Goal: Book appointment/travel/reservation

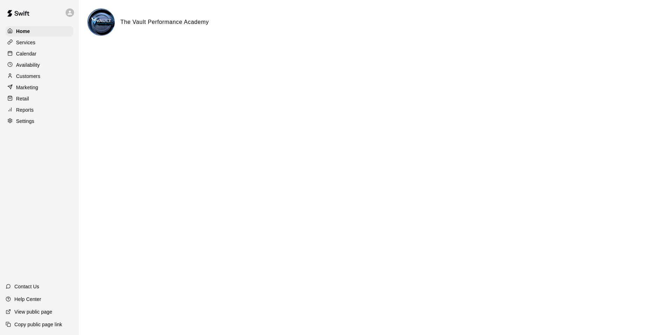
click at [26, 53] on p "Calendar" at bounding box center [26, 53] width 20 height 7
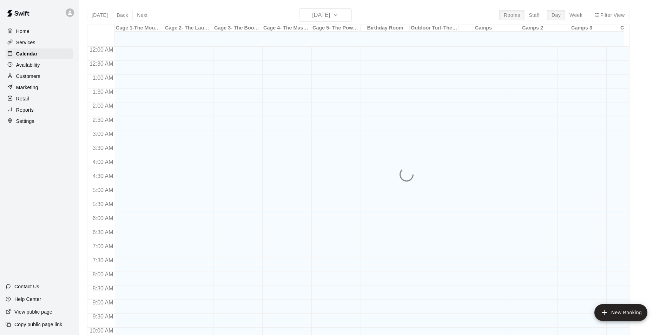
scroll to position [357, 0]
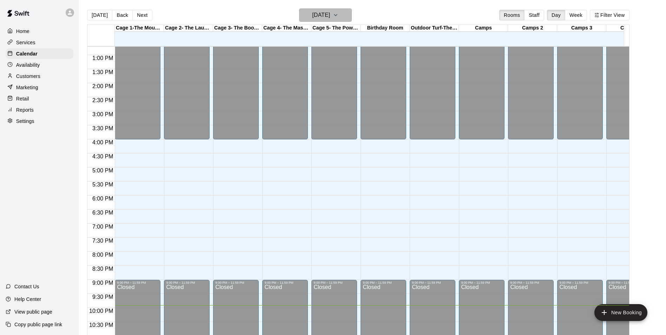
click at [337, 15] on icon "button" at bounding box center [335, 14] width 3 height 1
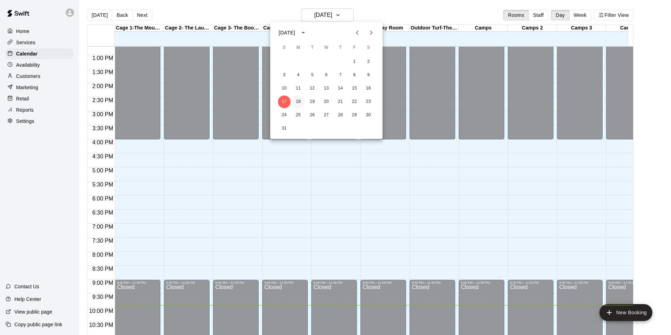
click at [299, 102] on button "18" at bounding box center [298, 102] width 13 height 13
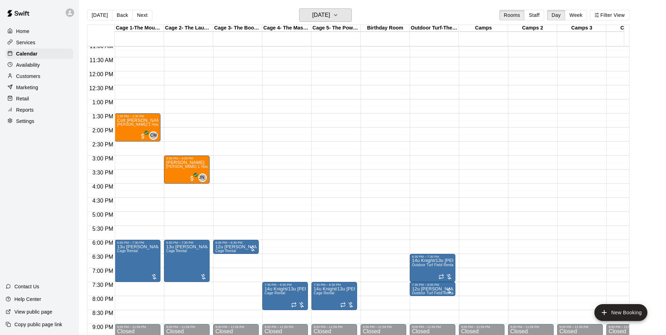
scroll to position [322, 0]
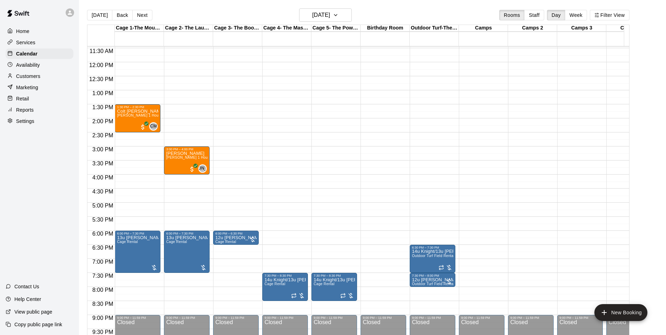
click at [179, 122] on div "12:00 AM – 9:00 AM Closed 3:00 PM – 4:00 PM [PERSON_NAME] [PERSON_NAME] 1 Hour …" at bounding box center [187, 62] width 46 height 674
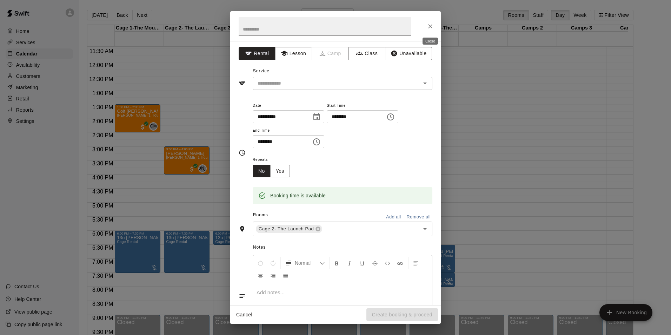
click at [430, 24] on icon "Close" at bounding box center [430, 26] width 7 height 7
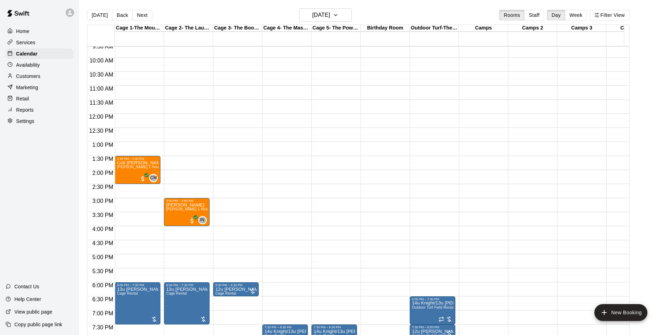
scroll to position [349, 0]
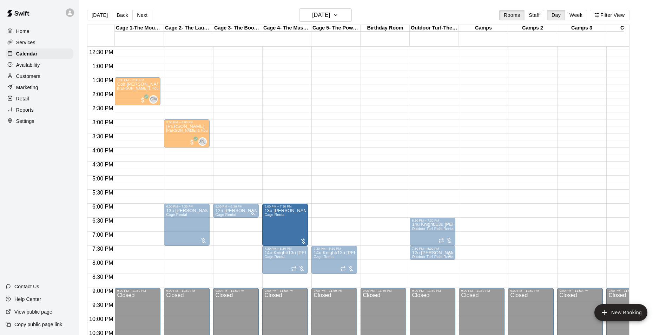
drag, startPoint x: 131, startPoint y: 216, endPoint x: 263, endPoint y: 221, distance: 131.8
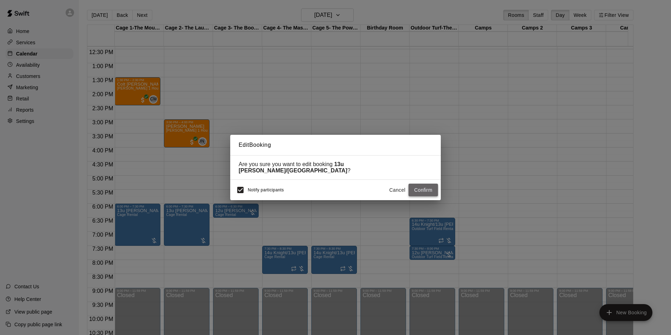
click at [422, 185] on button "Confirm" at bounding box center [423, 190] width 29 height 13
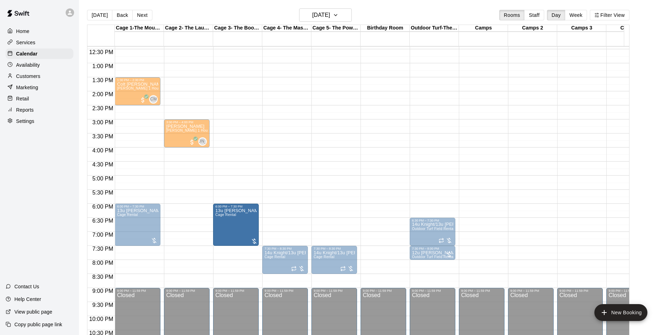
drag, startPoint x: 188, startPoint y: 224, endPoint x: 213, endPoint y: 224, distance: 25.6
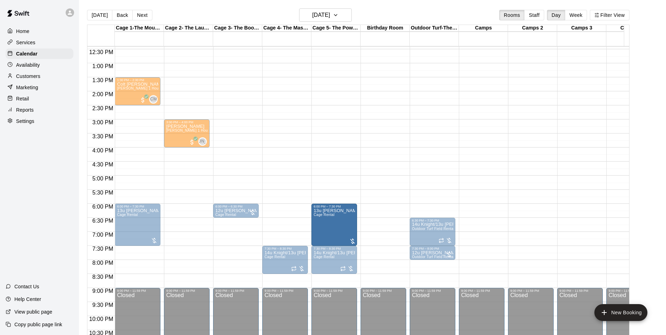
drag, startPoint x: 191, startPoint y: 223, endPoint x: 321, endPoint y: 223, distance: 129.9
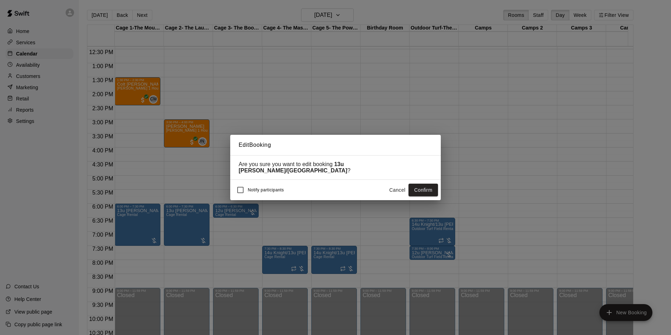
click at [415, 187] on button "Confirm" at bounding box center [423, 190] width 29 height 13
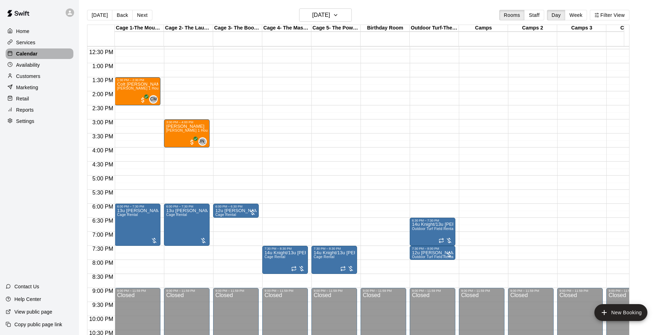
click at [31, 53] on p "Calendar" at bounding box center [26, 53] width 21 height 7
click at [330, 17] on h6 "[DATE]" at bounding box center [321, 15] width 18 height 10
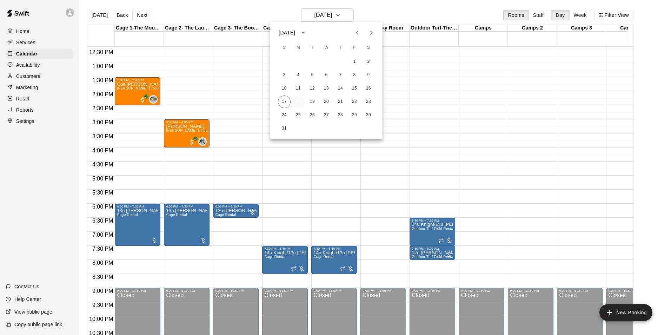
click at [301, 101] on button "18" at bounding box center [298, 102] width 13 height 13
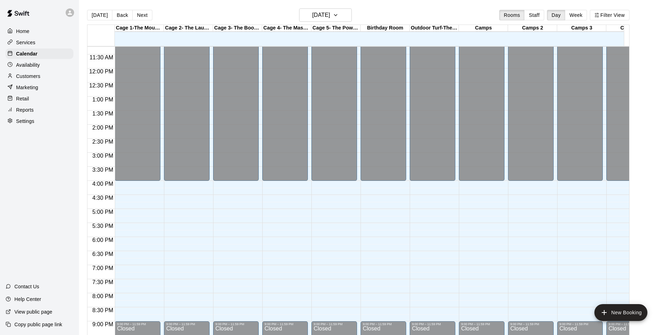
scroll to position [208, 0]
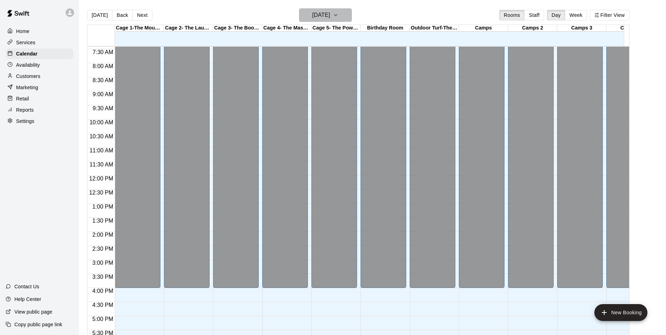
click at [330, 17] on h6 "[DATE]" at bounding box center [321, 15] width 18 height 10
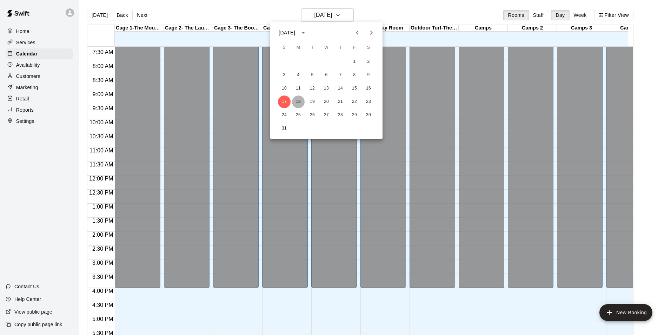
click at [300, 102] on button "18" at bounding box center [298, 102] width 13 height 13
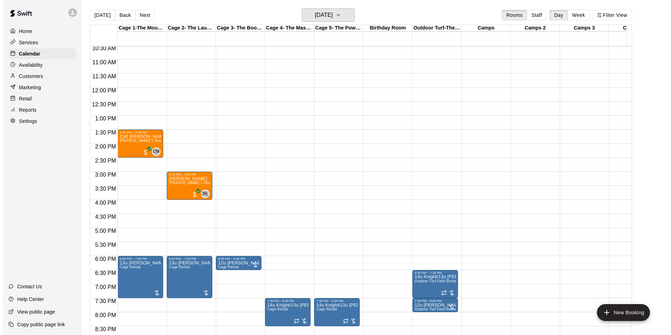
scroll to position [384, 0]
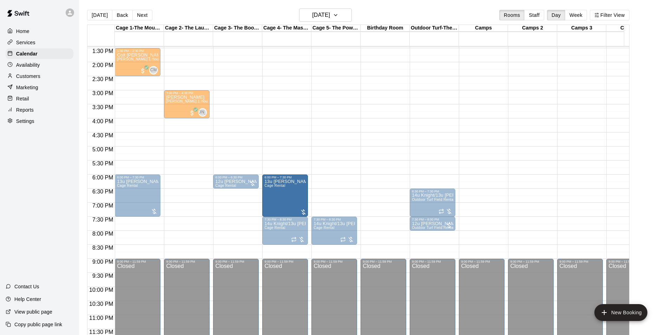
drag, startPoint x: 180, startPoint y: 181, endPoint x: 271, endPoint y: 183, distance: 90.6
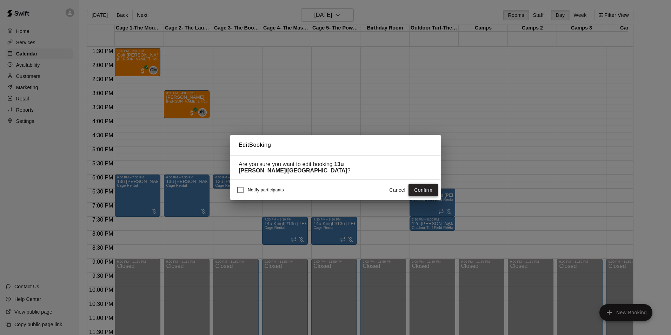
click at [421, 189] on button "Confirm" at bounding box center [423, 190] width 29 height 13
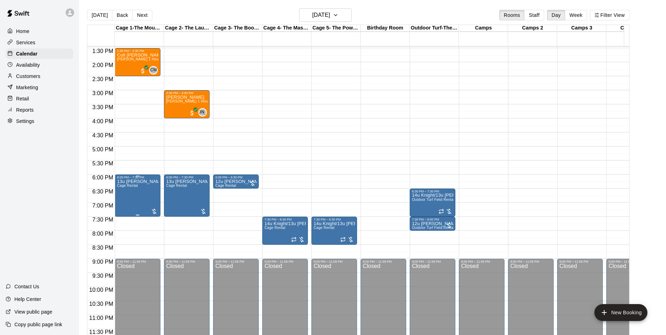
drag, startPoint x: 152, startPoint y: 192, endPoint x: 149, endPoint y: 196, distance: 4.7
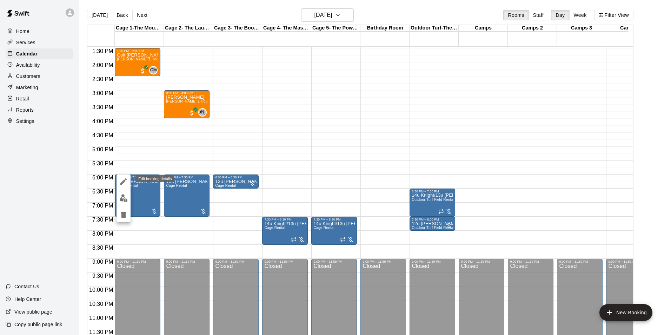
click at [124, 182] on icon "edit" at bounding box center [123, 181] width 6 height 6
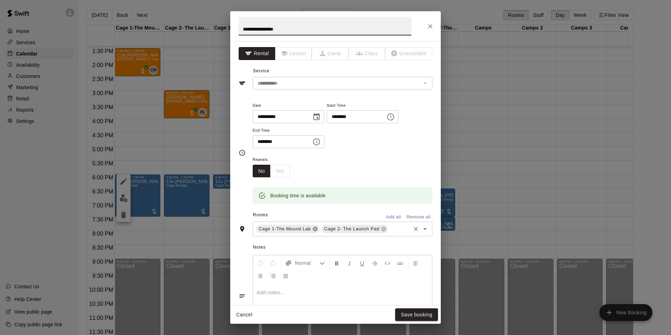
click at [314, 228] on icon at bounding box center [315, 229] width 5 height 5
click at [316, 227] on icon at bounding box center [318, 229] width 5 height 5
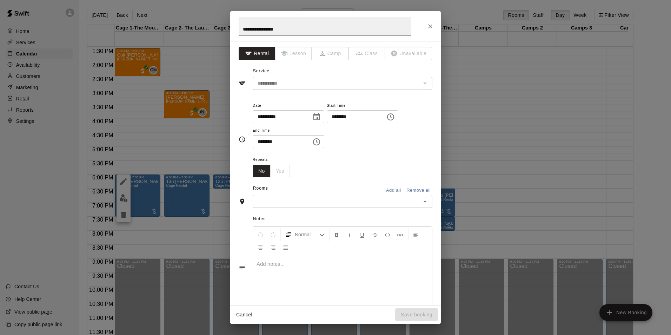
click at [291, 207] on div "​" at bounding box center [343, 201] width 180 height 13
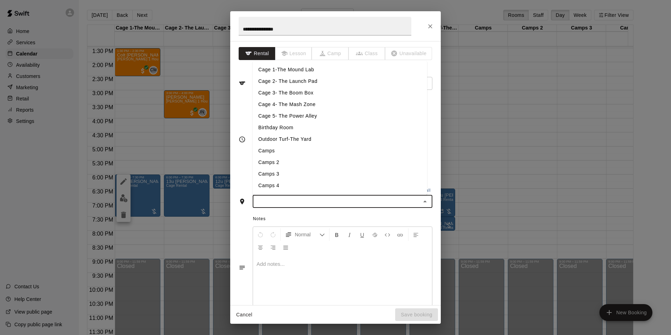
click at [293, 102] on li "Cage 4- The Mash Zone" at bounding box center [340, 105] width 175 height 12
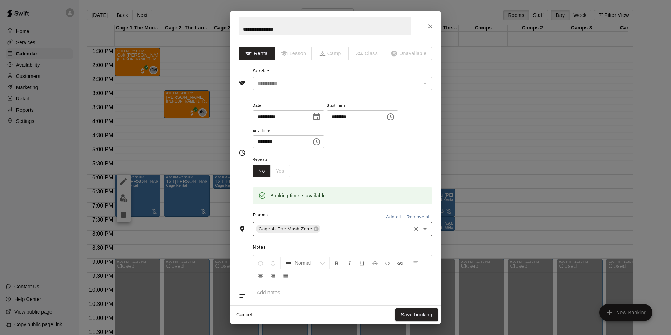
click at [332, 227] on input "text" at bounding box center [366, 229] width 88 height 9
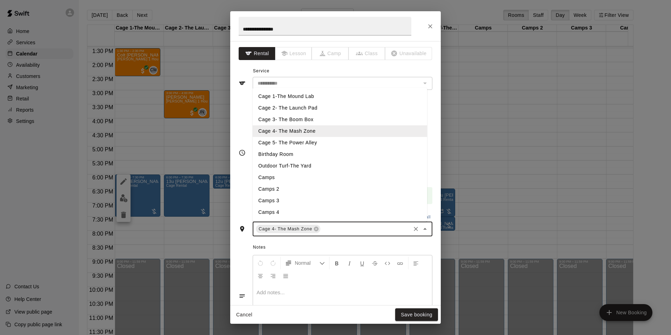
click at [295, 140] on li "Cage 5- The Power Alley" at bounding box center [340, 143] width 175 height 12
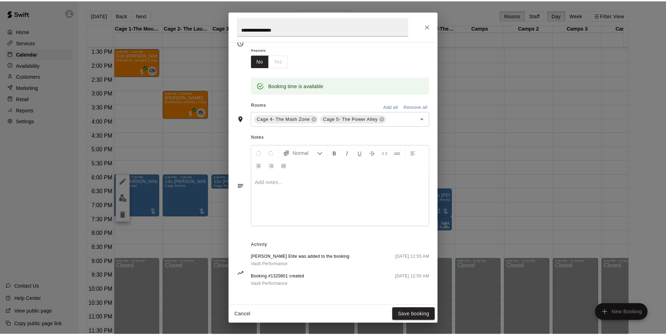
scroll to position [0, 0]
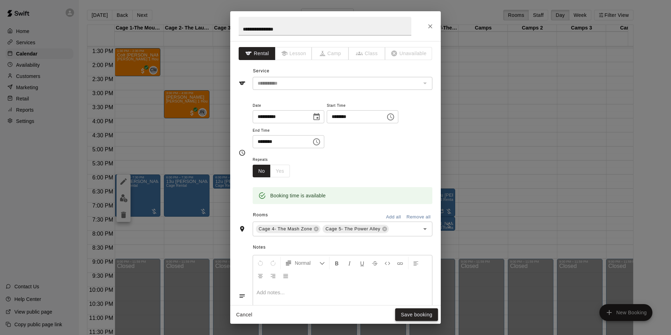
click at [410, 315] on button "Save booking" at bounding box center [416, 314] width 43 height 13
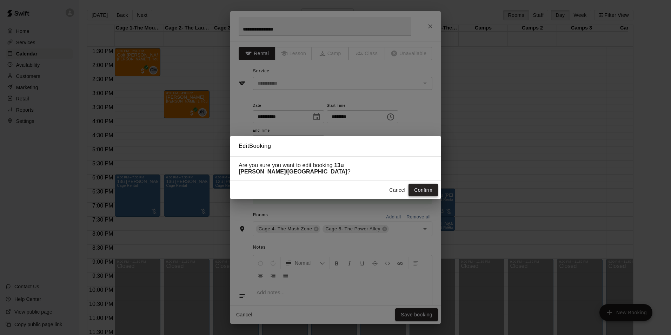
click at [419, 185] on button "Confirm" at bounding box center [423, 190] width 29 height 13
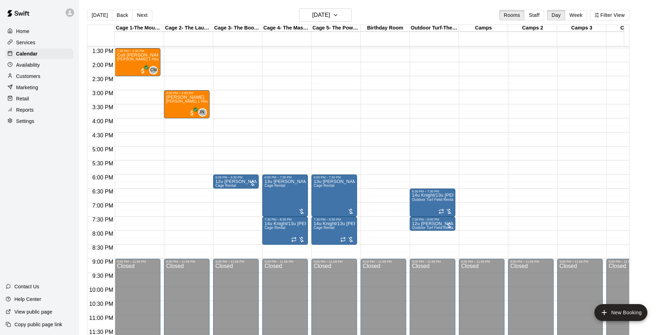
click at [222, 210] on div "12:00 AM – 9:00 AM Closed 6:00 PM – 6:30 PM 12u Almaguer/Hull Cage Rental 9:00 …" at bounding box center [236, 6] width 46 height 674
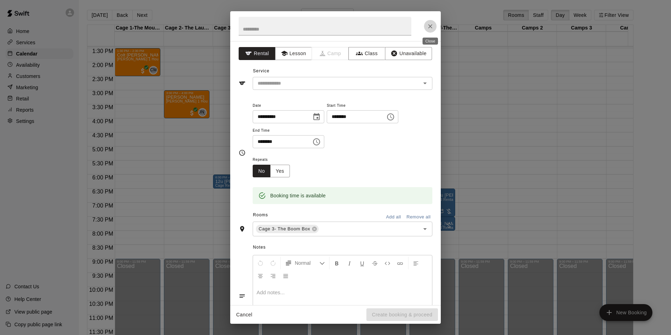
click at [433, 29] on icon "Close" at bounding box center [430, 26] width 7 height 7
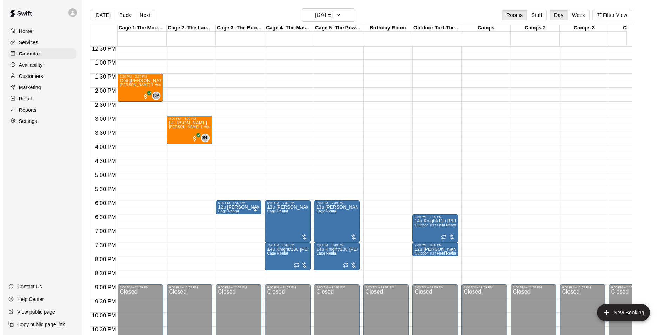
scroll to position [314, 0]
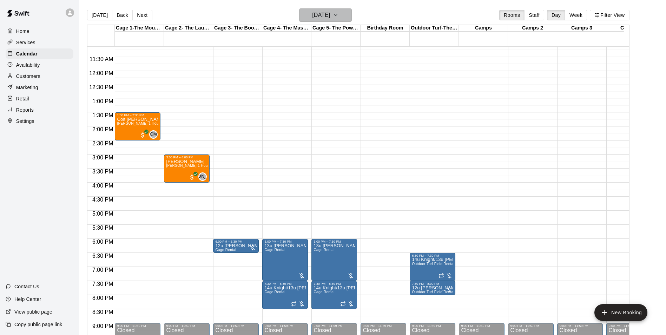
click at [338, 15] on icon "button" at bounding box center [336, 15] width 6 height 8
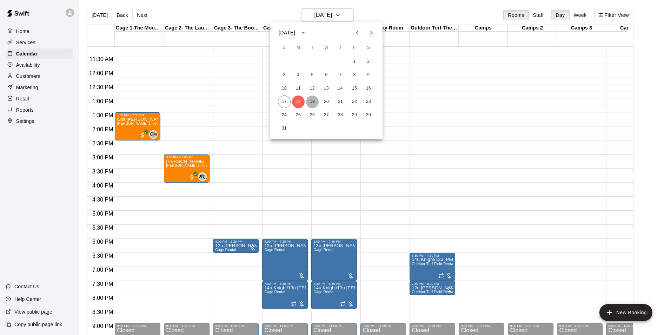
click at [315, 101] on button "19" at bounding box center [312, 102] width 13 height 13
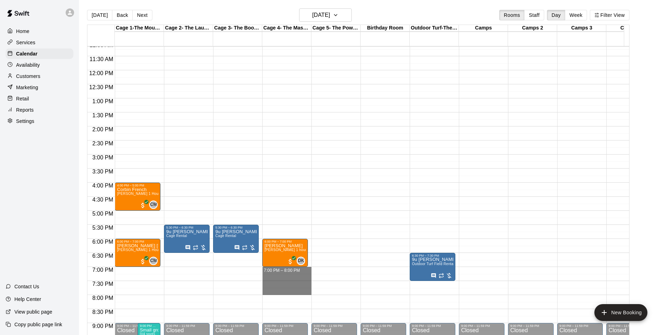
drag, startPoint x: 269, startPoint y: 272, endPoint x: 272, endPoint y: 294, distance: 22.0
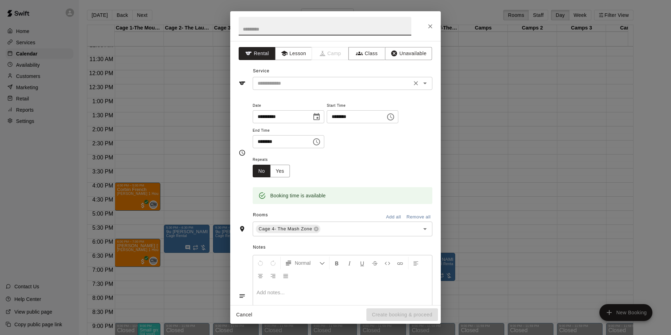
click at [282, 84] on input "text" at bounding box center [332, 83] width 155 height 9
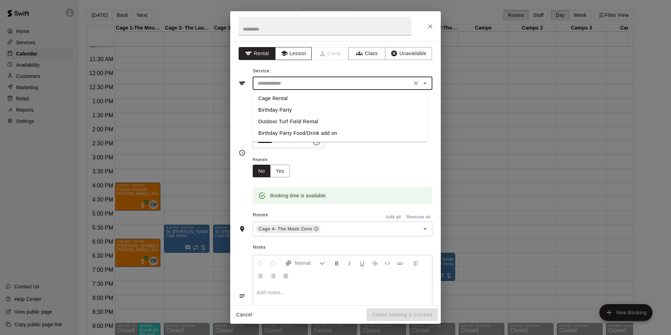
click at [290, 54] on button "Lesson" at bounding box center [293, 53] width 37 height 13
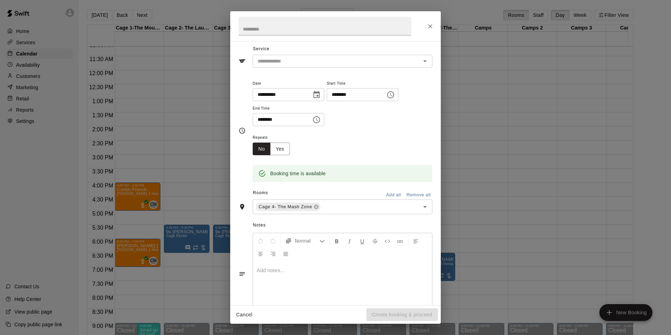
scroll to position [45, 0]
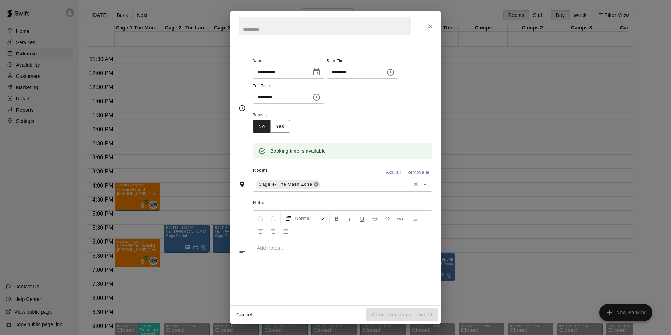
click at [315, 185] on icon at bounding box center [317, 185] width 6 height 6
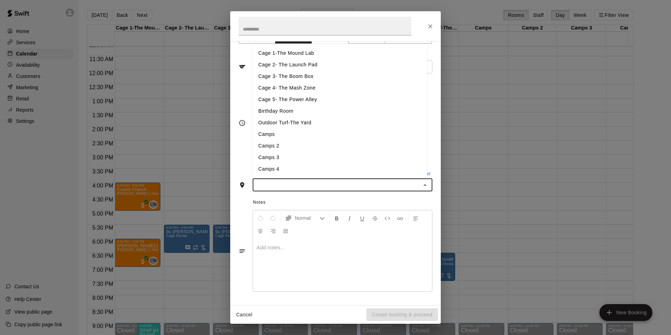
click at [299, 185] on input "text" at bounding box center [337, 184] width 164 height 9
click at [285, 88] on li "Cage 4- The Mash Zone" at bounding box center [340, 88] width 175 height 12
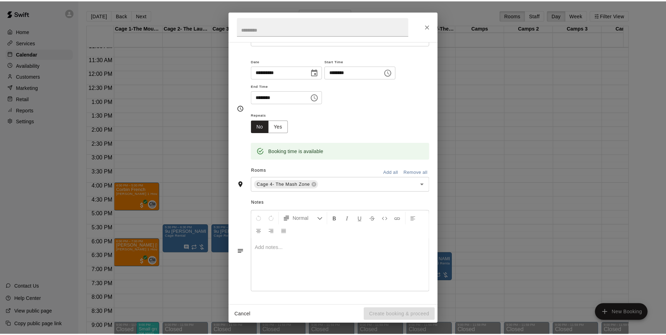
scroll to position [0, 0]
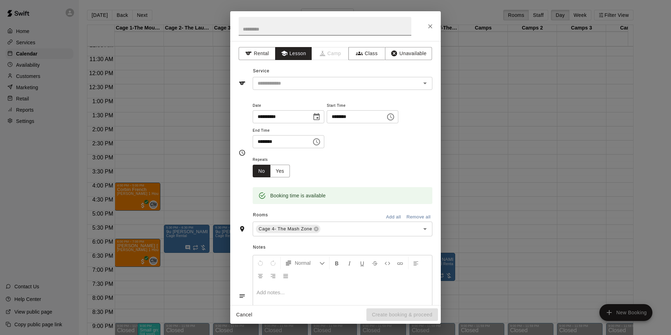
click at [253, 29] on input "text" at bounding box center [325, 26] width 173 height 19
type input "***"
click at [430, 25] on icon "Close" at bounding box center [430, 26] width 7 height 7
